Goal: Find specific page/section: Find specific page/section

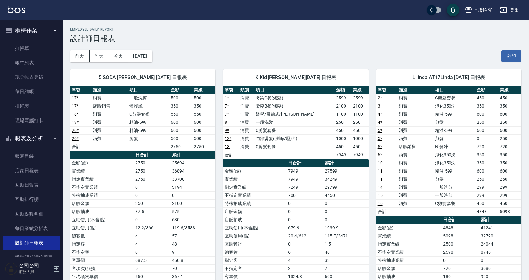
scroll to position [0, 0]
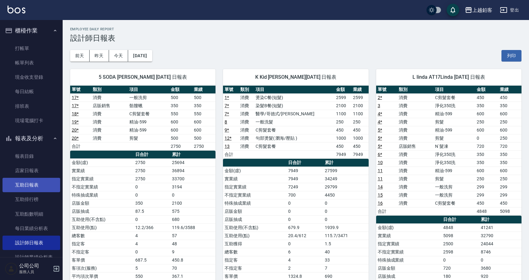
click at [25, 186] on link "互助日報表" at bounding box center [32, 185] width 58 height 14
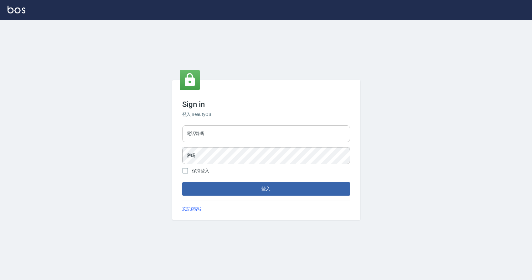
click at [208, 135] on input "電話號碼" at bounding box center [266, 134] width 168 height 17
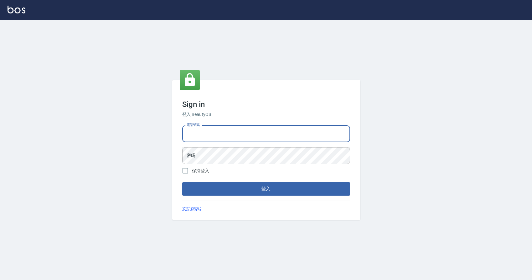
type input "0424526080"
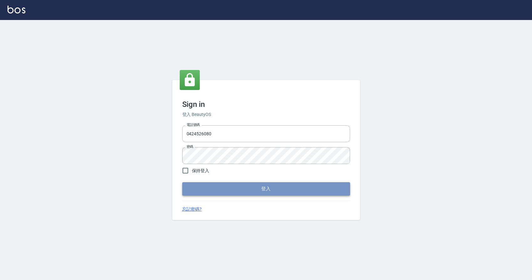
click at [227, 191] on button "登入" at bounding box center [266, 189] width 168 height 13
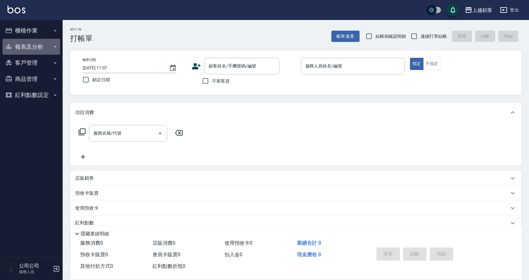
click at [35, 47] on button "報表及分析" at bounding box center [32, 47] width 58 height 16
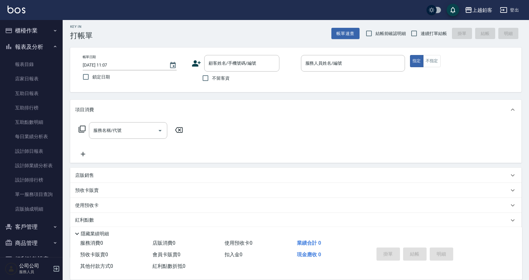
scroll to position [3, 0]
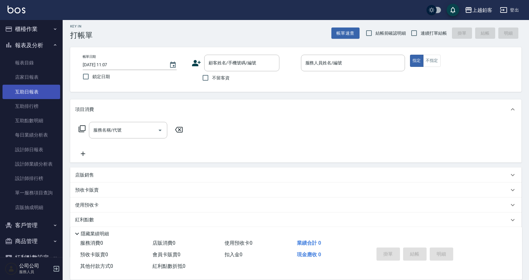
click at [41, 94] on link "互助日報表" at bounding box center [32, 92] width 58 height 14
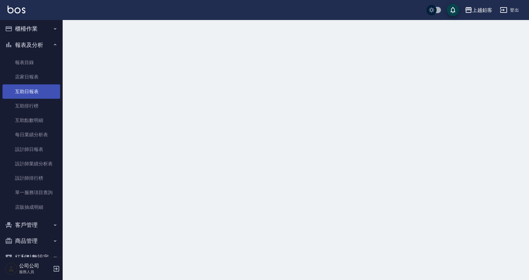
scroll to position [3, 0]
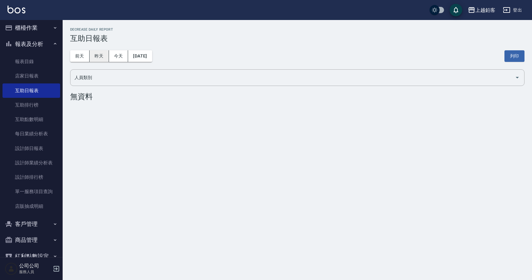
click at [96, 60] on button "昨天" at bounding box center [99, 56] width 19 height 12
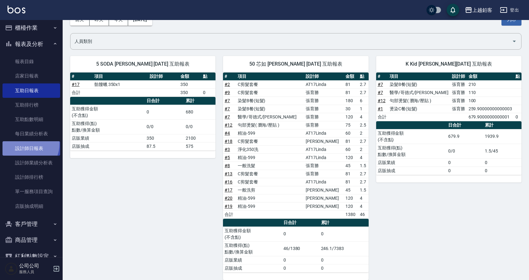
scroll to position [37, 0]
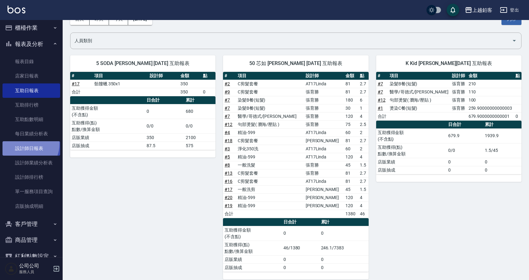
click at [24, 144] on link "設計師日報表" at bounding box center [32, 148] width 58 height 14
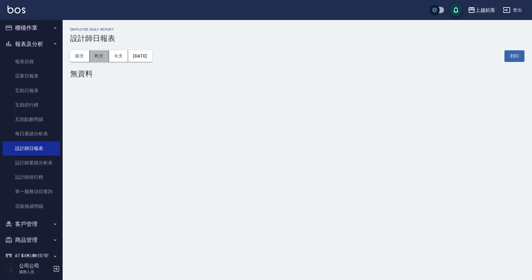
click at [103, 56] on button "昨天" at bounding box center [99, 56] width 19 height 12
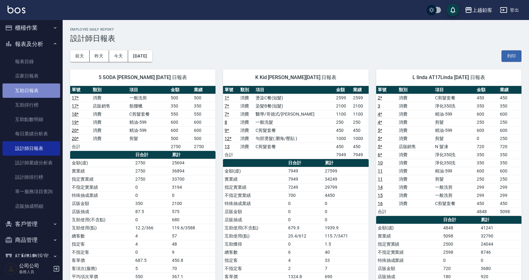
click at [41, 92] on link "互助日報表" at bounding box center [32, 91] width 58 height 14
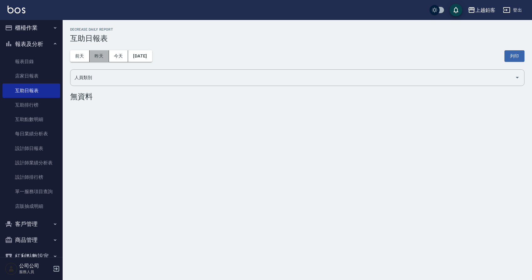
click at [98, 60] on button "昨天" at bounding box center [99, 56] width 19 height 12
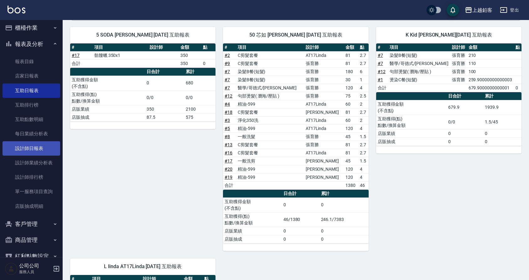
scroll to position [2, 0]
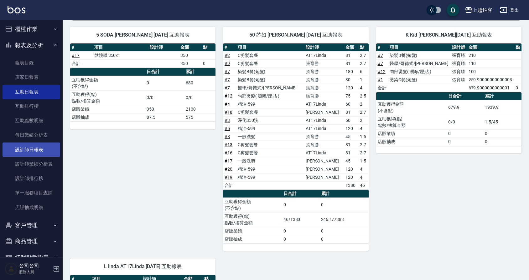
click at [46, 151] on link "設計師日報表" at bounding box center [32, 150] width 58 height 14
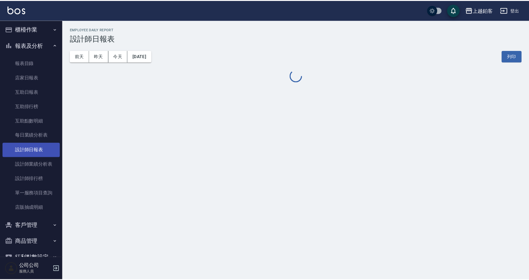
scroll to position [4, 0]
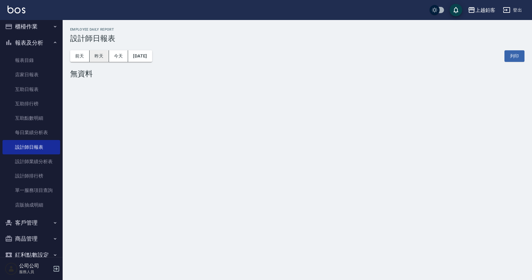
click at [103, 54] on button "昨天" at bounding box center [99, 56] width 19 height 12
